Goal: Task Accomplishment & Management: Manage account settings

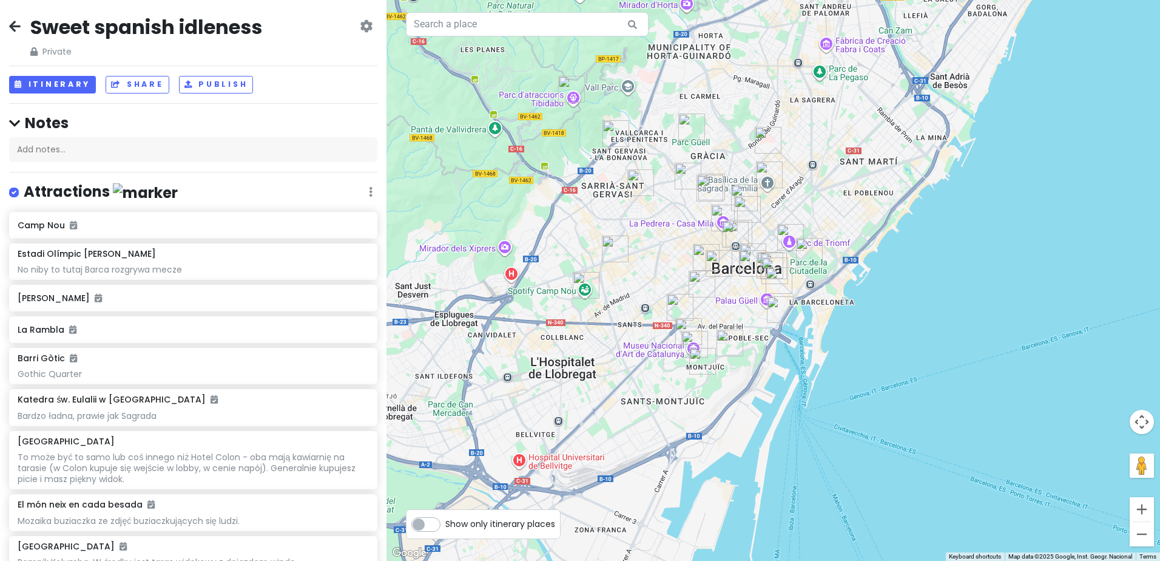
scroll to position [789, 0]
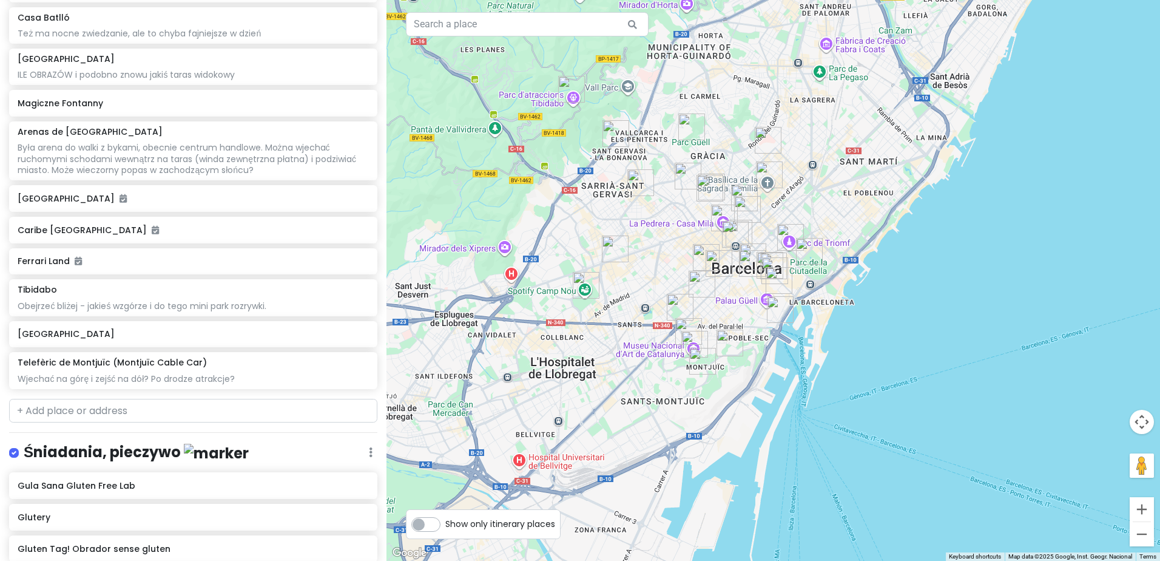
click at [121, 404] on input "text" at bounding box center [193, 411] width 368 height 24
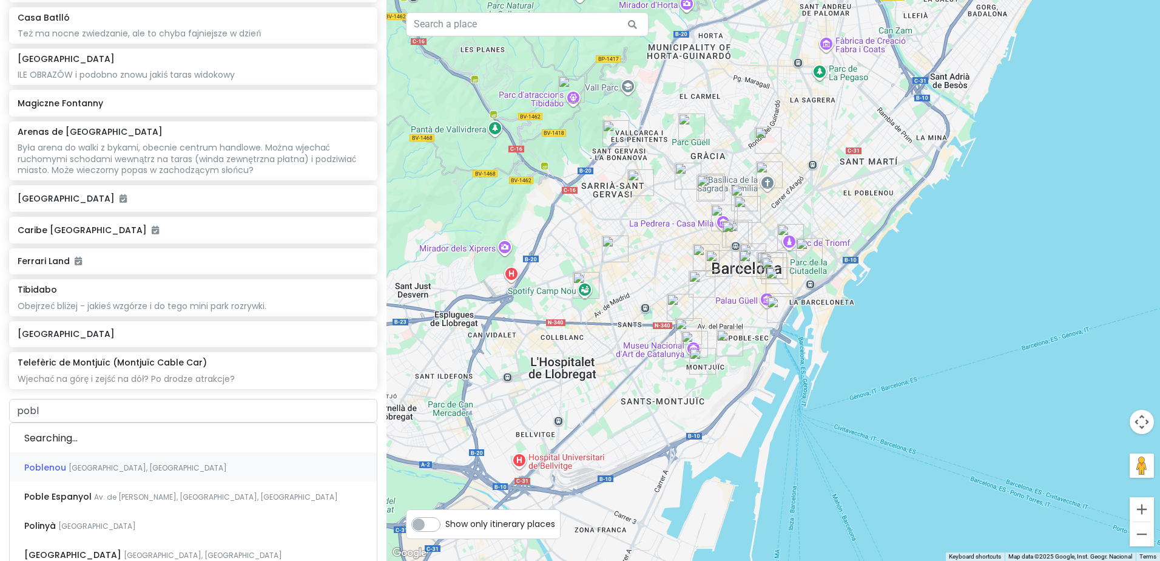
type input "poble"
click at [138, 467] on span "Av. de [PERSON_NAME], [GEOGRAPHIC_DATA], [GEOGRAPHIC_DATA]" at bounding box center [216, 467] width 244 height 10
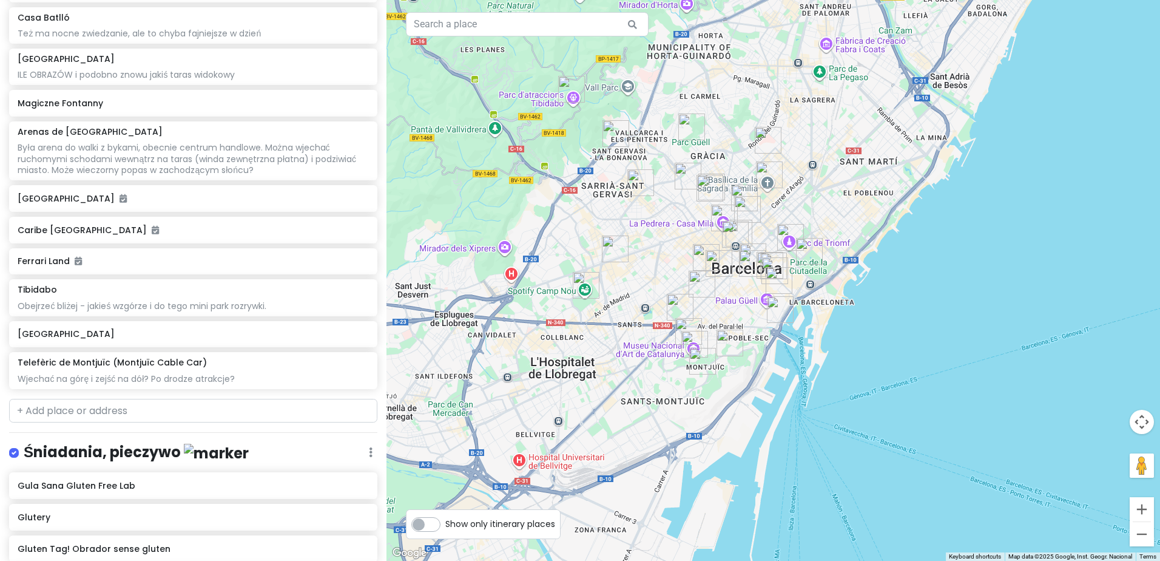
scroll to position [820, 0]
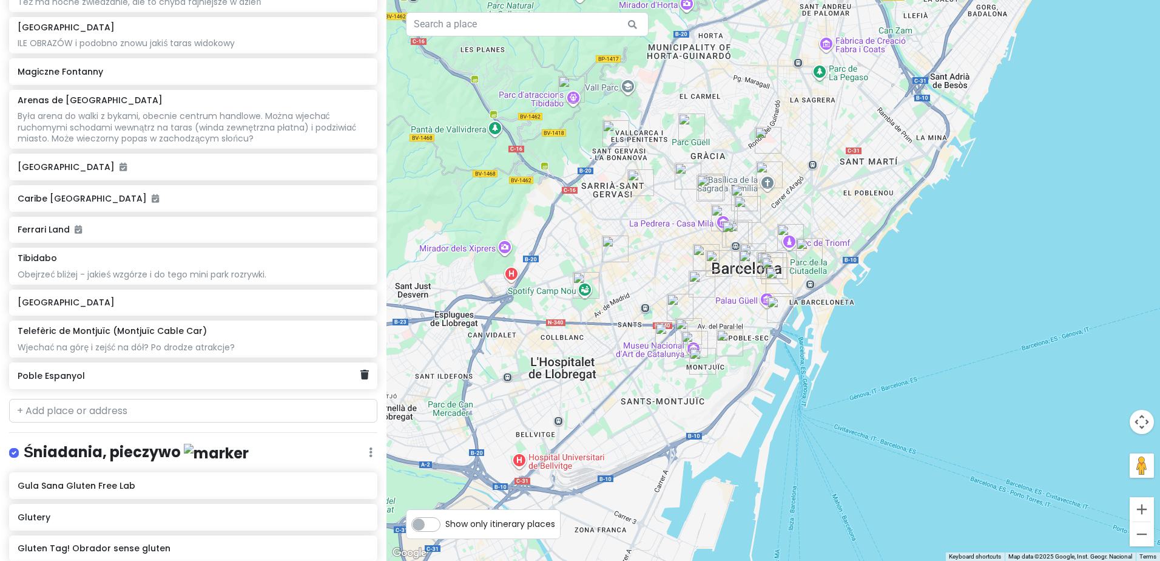
click at [181, 380] on h6 "Poble Espanyol" at bounding box center [189, 375] width 343 height 11
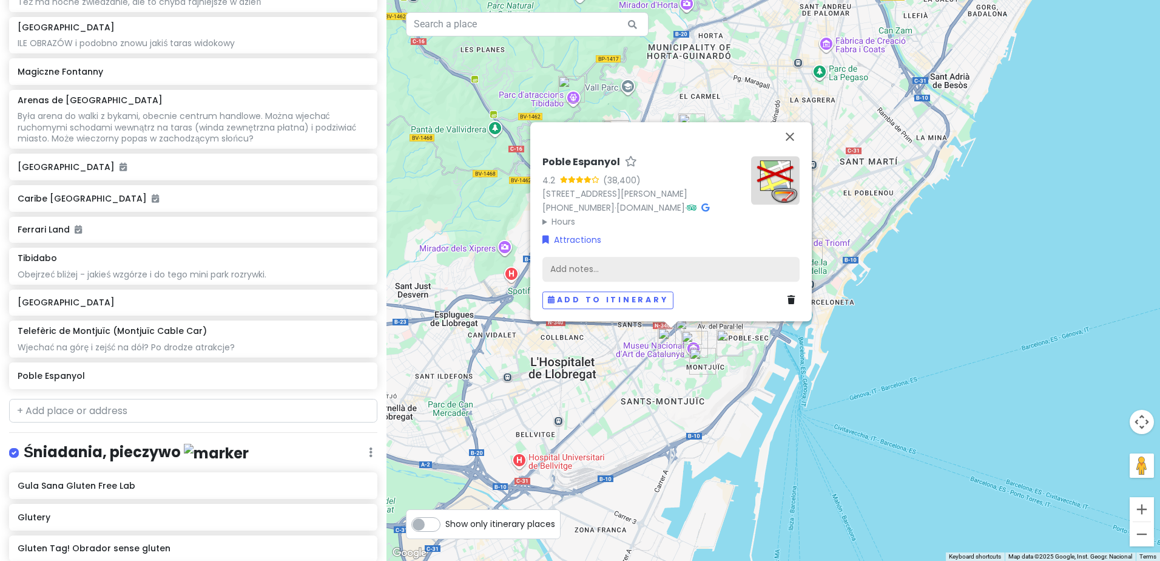
click at [651, 269] on div "Add notes..." at bounding box center [670, 269] width 257 height 25
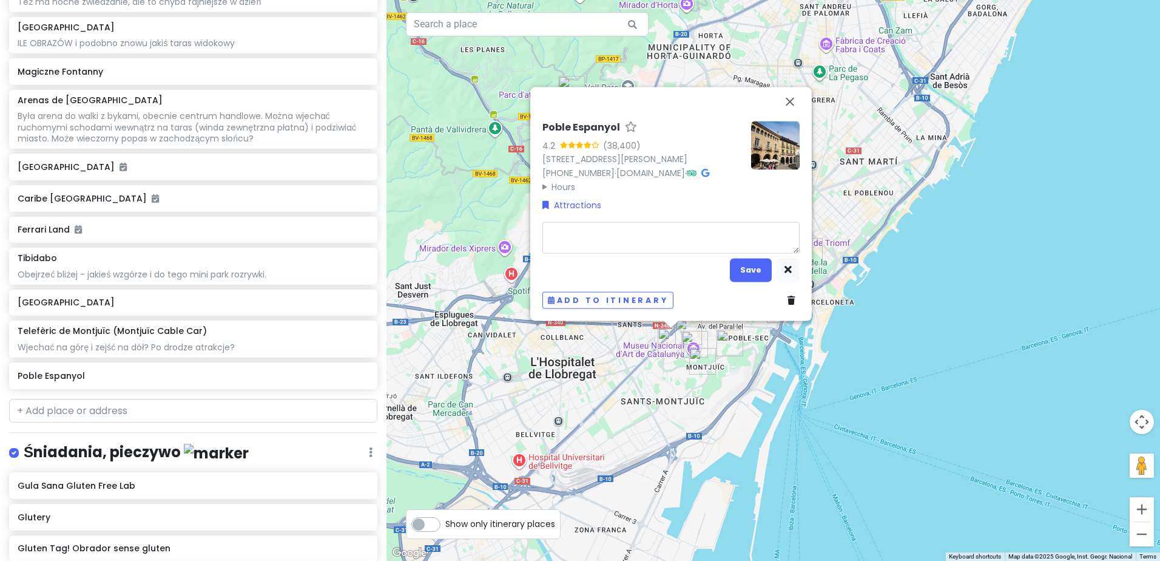
type textarea "x"
type textarea "open-air architectural museum"
click at [753, 275] on button "Save" at bounding box center [751, 270] width 42 height 24
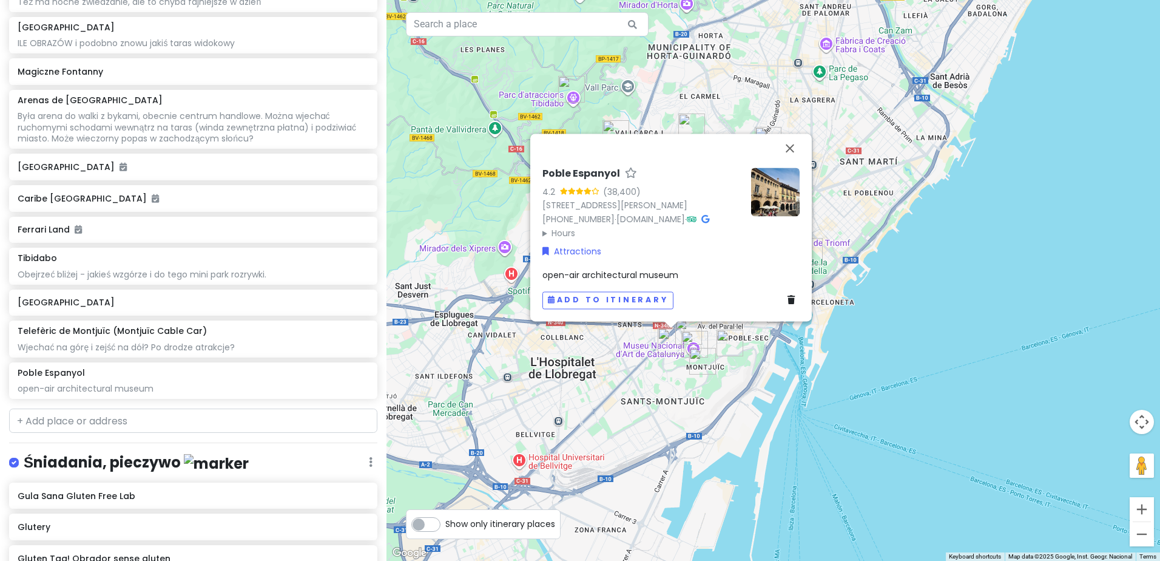
scroll to position [830, 0]
